Goal: Task Accomplishment & Management: Manage account settings

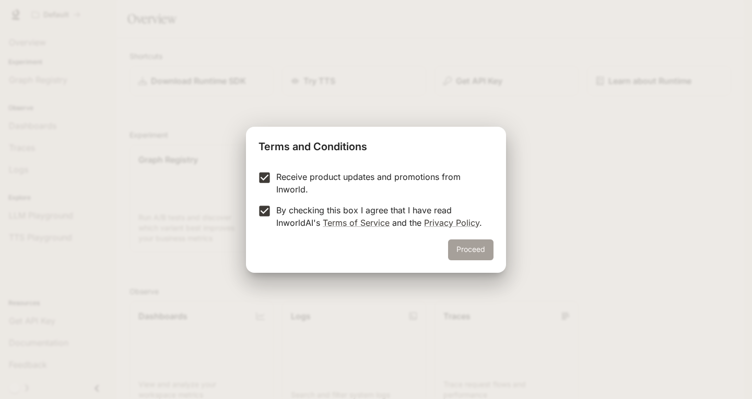
click at [469, 246] on button "Proceed" at bounding box center [470, 250] width 45 height 21
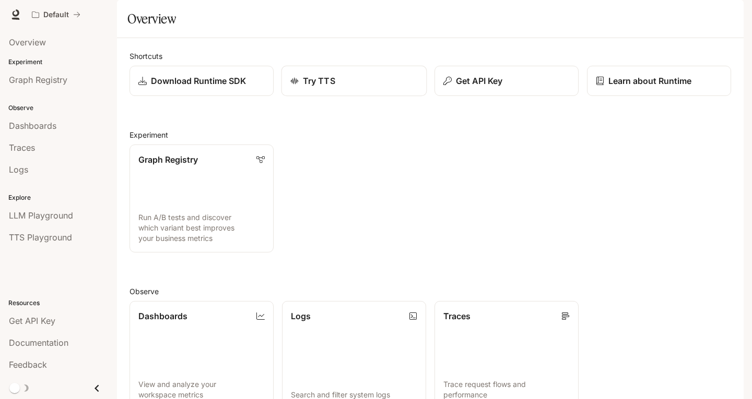
click at [367, 87] on div "Try TTS" at bounding box center [353, 81] width 127 height 13
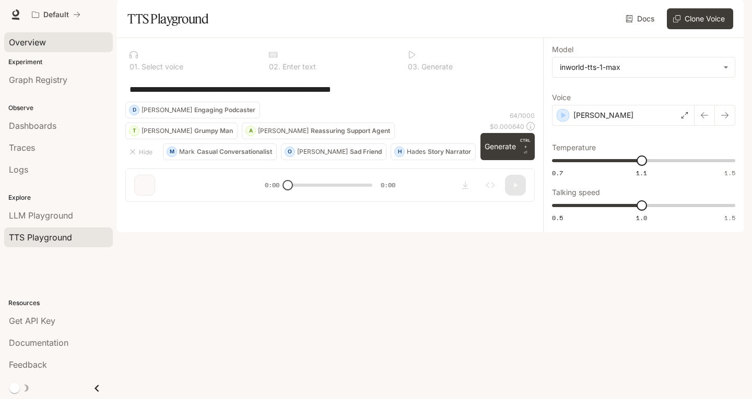
click at [44, 49] on link "Overview" at bounding box center [58, 42] width 109 height 20
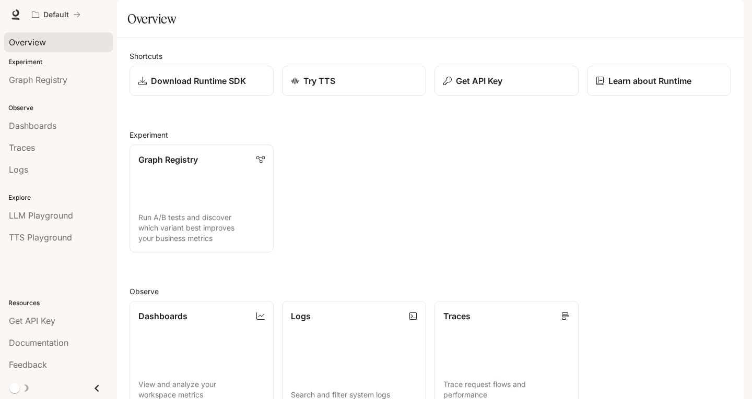
click at [751, 353] on div "Skip to main content Default Documentation Documentation Portal Overview Experi…" at bounding box center [376, 199] width 752 height 399
click at [44, 235] on span "TTS Playground" at bounding box center [40, 237] width 63 height 13
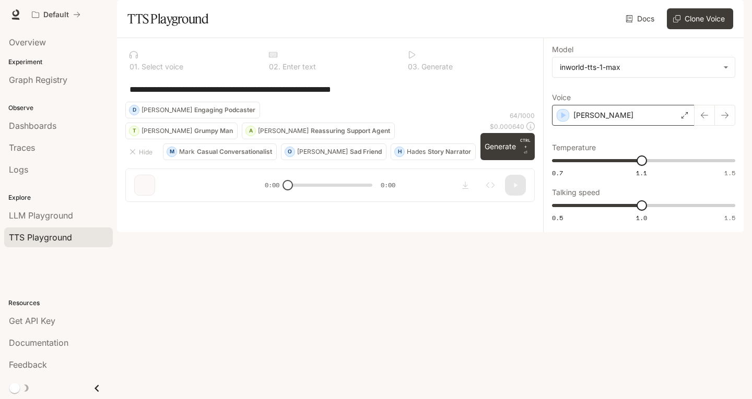
click at [685, 118] on icon at bounding box center [684, 115] width 6 height 6
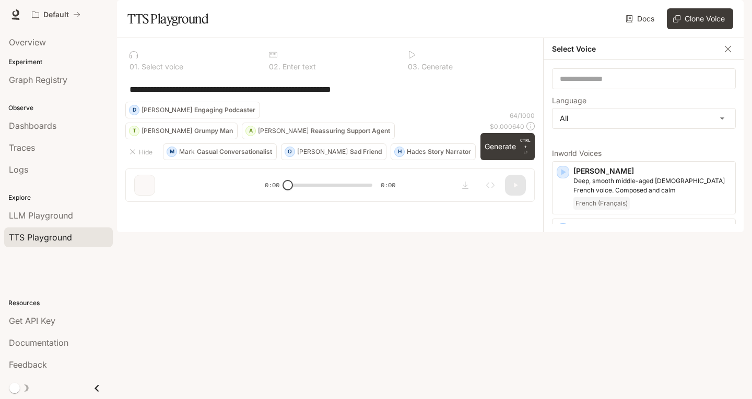
click at [395, 102] on div "**********" at bounding box center [329, 89] width 409 height 25
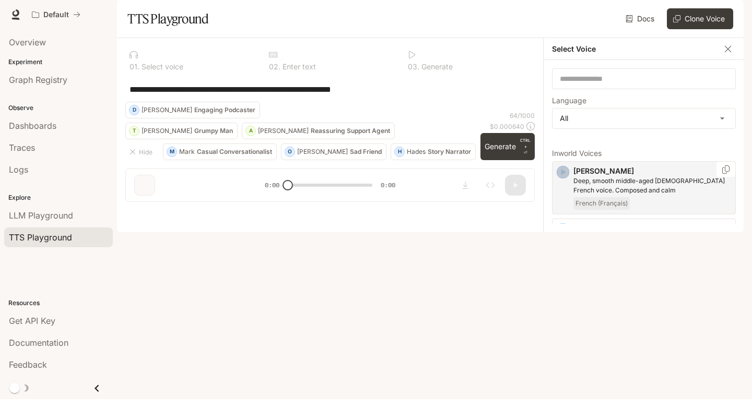
click at [559, 177] on icon "button" at bounding box center [563, 172] width 10 height 10
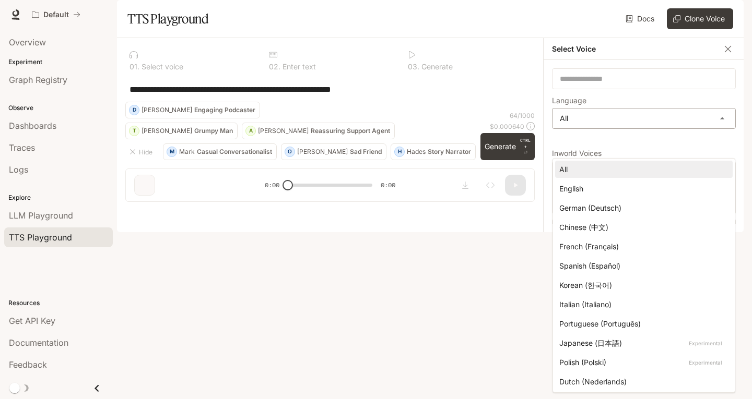
click at [619, 144] on body "**********" at bounding box center [376, 199] width 752 height 399
click at [603, 189] on div "English" at bounding box center [641, 188] width 165 height 11
type input "*****"
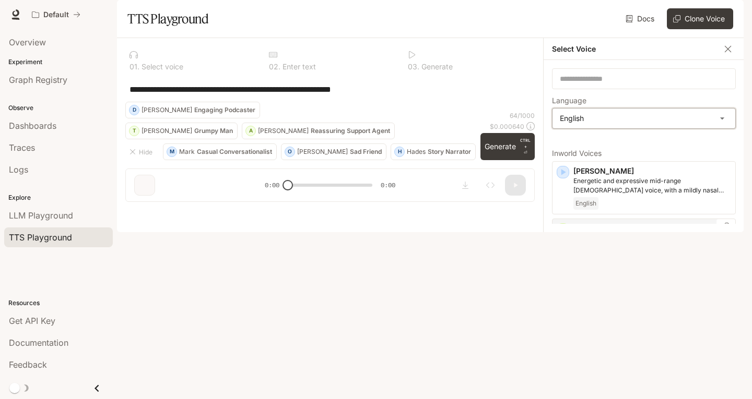
scroll to position [52, 0]
click at [569, 311] on div "[PERSON_NAME] and elegant [DEMOGRAPHIC_DATA] voice English" at bounding box center [644, 294] width 184 height 44
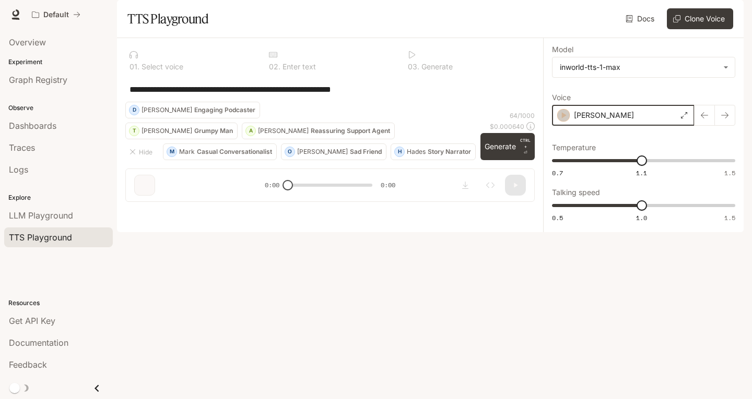
click at [562, 118] on icon "button" at bounding box center [564, 115] width 5 height 6
click at [731, 14] on img "button" at bounding box center [728, 14] width 15 height 15
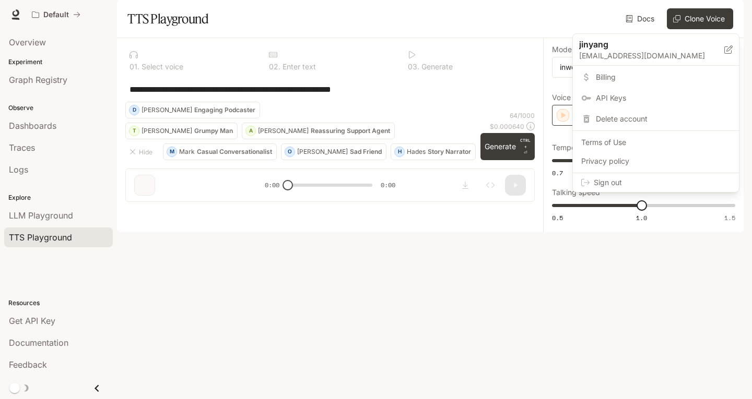
click at [638, 77] on span "Billing" at bounding box center [663, 77] width 135 height 10
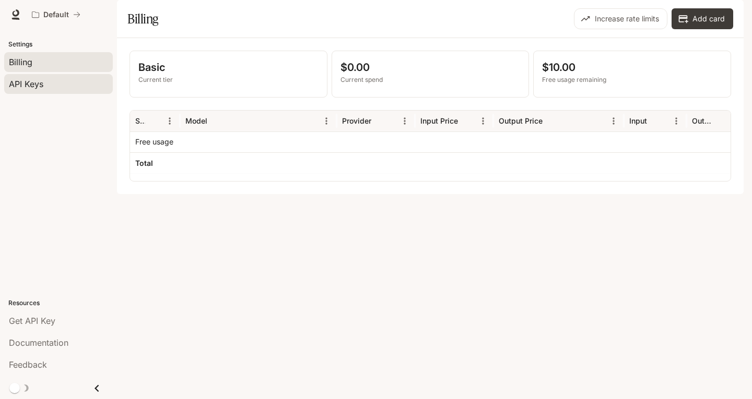
click at [41, 87] on span "API Keys" at bounding box center [26, 84] width 34 height 13
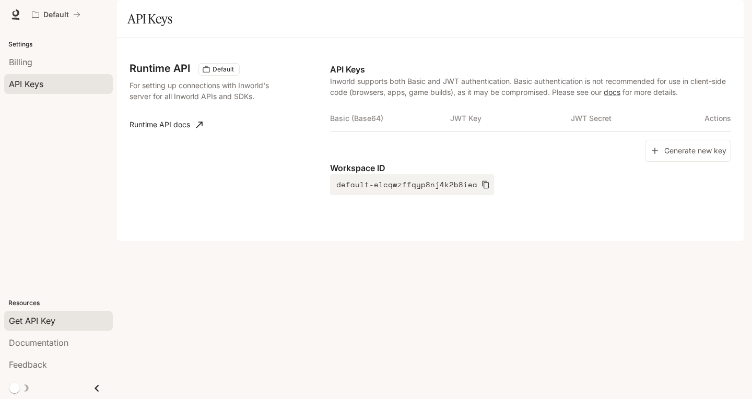
click at [54, 45] on p "Settings" at bounding box center [58, 44] width 117 height 9
click at [22, 52] on link "Billing" at bounding box center [58, 62] width 109 height 20
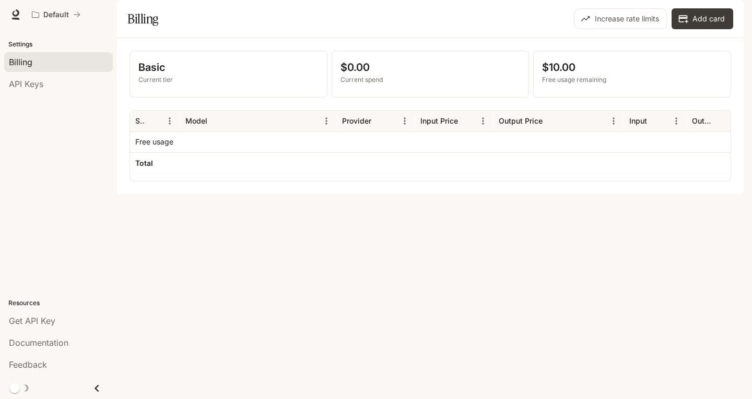
click at [28, 46] on p "Settings" at bounding box center [58, 44] width 117 height 9
click at [9, 18] on link at bounding box center [15, 14] width 15 height 15
